Goal: Task Accomplishment & Management: Use online tool/utility

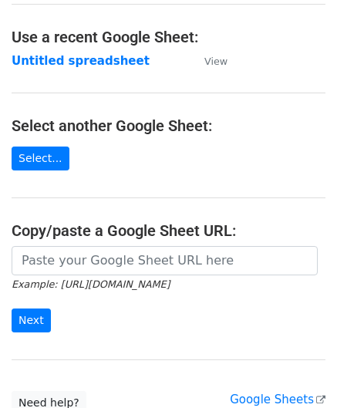
scroll to position [77, 0]
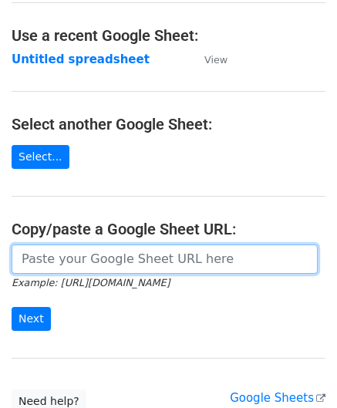
click at [74, 258] on input "url" at bounding box center [165, 258] width 306 height 29
paste input "https://docs.google.com/spreadsheets/d/1_hZFxDEZTTojznoEXOmiCTk66uU1fot6Xebl9jC…"
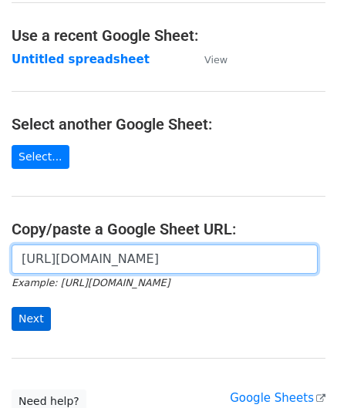
type input "https://docs.google.com/spreadsheets/d/1_hZFxDEZTTojznoEXOmiCTk66uU1fot6Xebl9jC…"
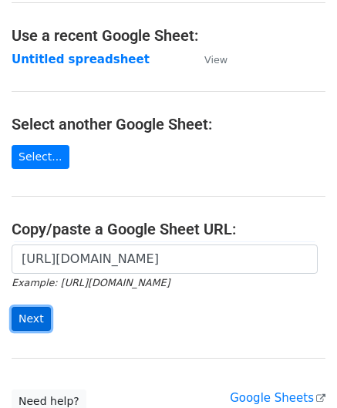
click at [28, 319] on input "Next" at bounding box center [31, 319] width 39 height 24
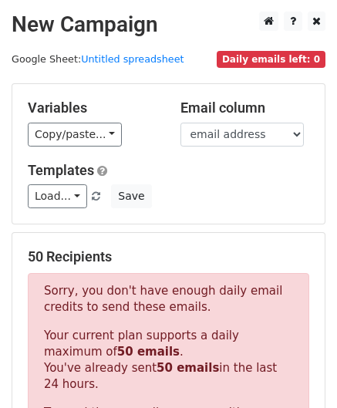
scroll to position [521, 0]
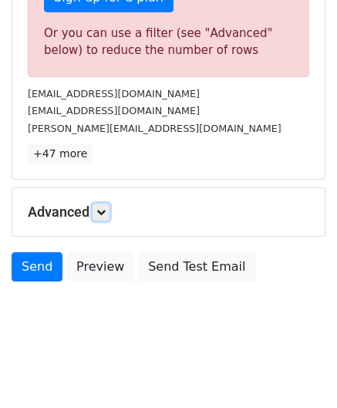
drag, startPoint x: 107, startPoint y: 207, endPoint x: 113, endPoint y: 214, distance: 9.3
click at [106, 207] on icon at bounding box center [100, 211] width 9 height 9
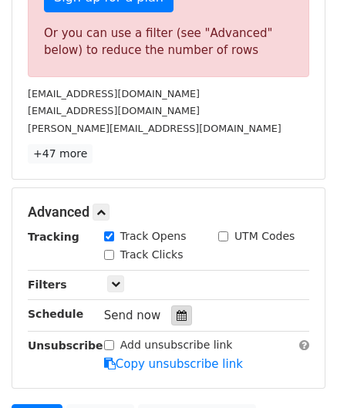
click at [177, 311] on icon at bounding box center [182, 315] width 10 height 11
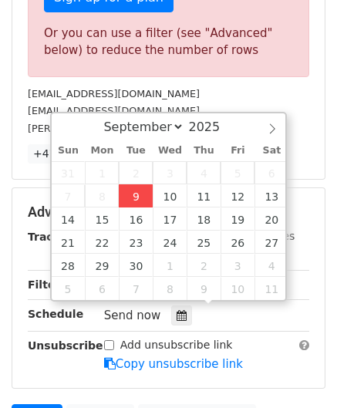
type input "[DATE] 12:00"
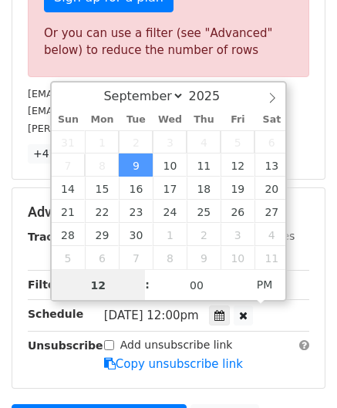
paste input "4"
type input "4"
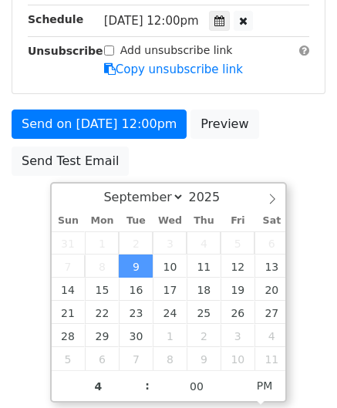
type input "[DATE] 16:00"
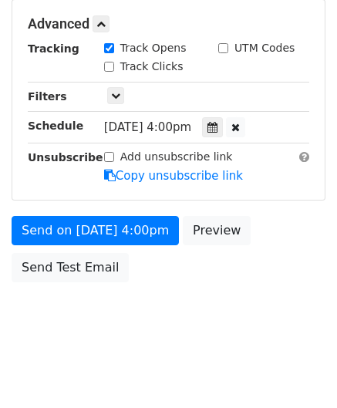
scroll to position [707, 0]
